Goal: Find specific page/section: Find specific page/section

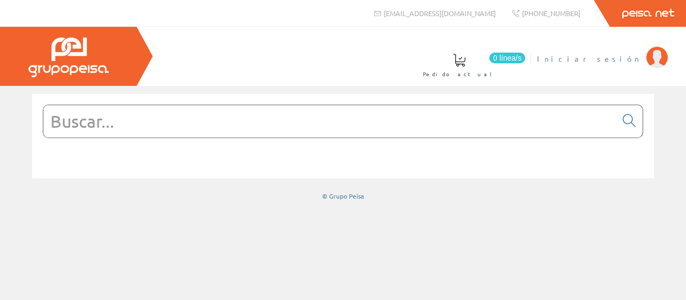
click at [619, 55] on span "Iniciar sesión" at bounding box center [589, 58] width 104 height 11
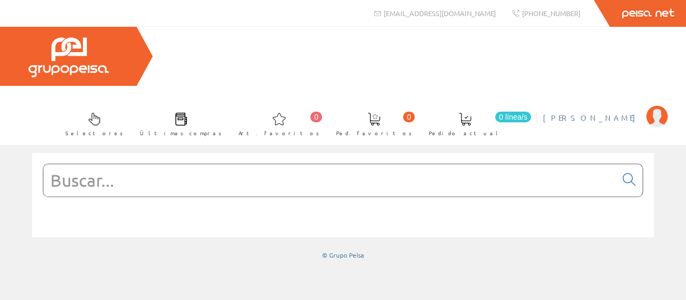
click at [616, 112] on span "[PERSON_NAME]" at bounding box center [592, 117] width 98 height 11
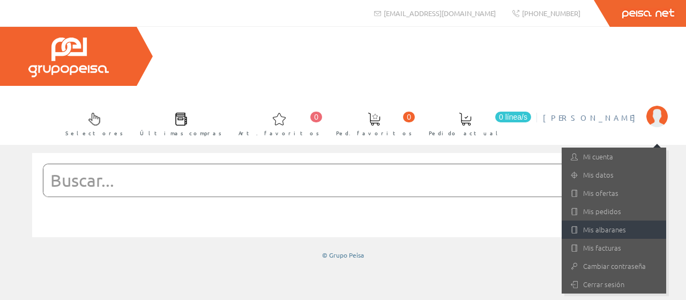
click at [598, 220] on link "Mis albaranes" at bounding box center [614, 229] width 105 height 18
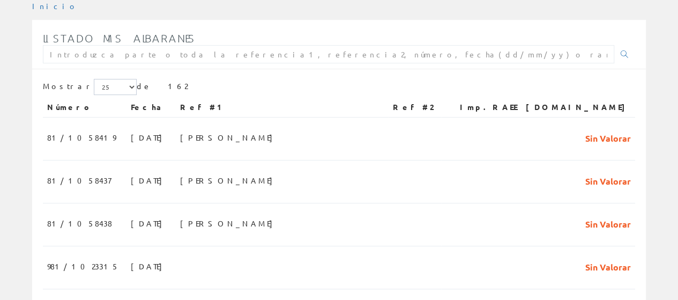
scroll to position [161, 0]
